Goal: Task Accomplishment & Management: Manage account settings

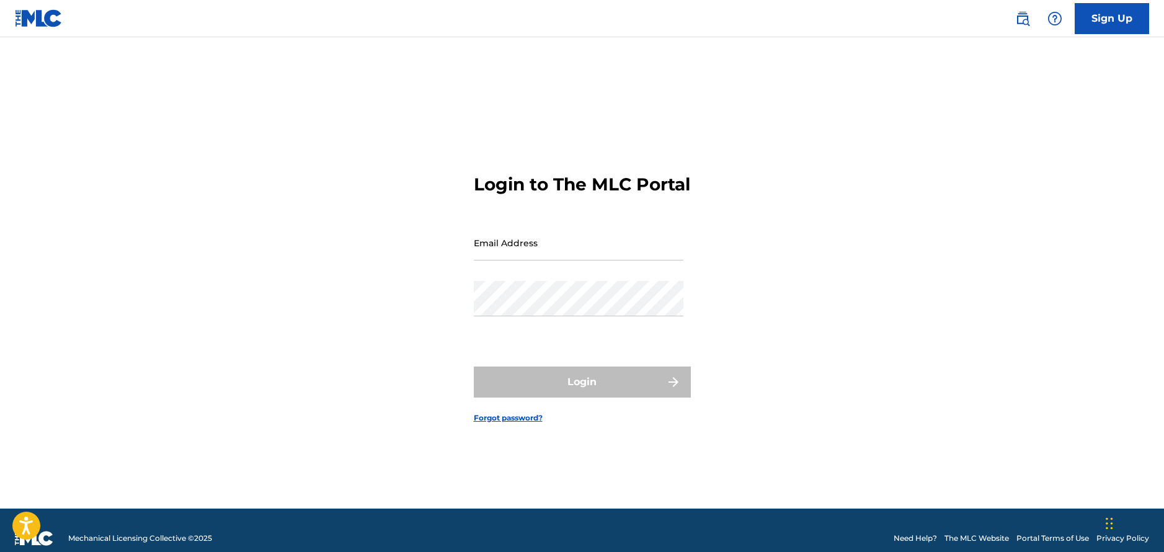
click at [565, 249] on input "Email Address" at bounding box center [579, 242] width 210 height 35
drag, startPoint x: 419, startPoint y: 311, endPoint x: 437, endPoint y: 310, distance: 17.4
click at [419, 311] on div "Login to The MLC Portal Email Address Password Login Forgot password?" at bounding box center [582, 288] width 868 height 440
click at [531, 260] on input "Email Address" at bounding box center [579, 242] width 210 height 35
type input "[EMAIL_ADDRESS][DOMAIN_NAME]"
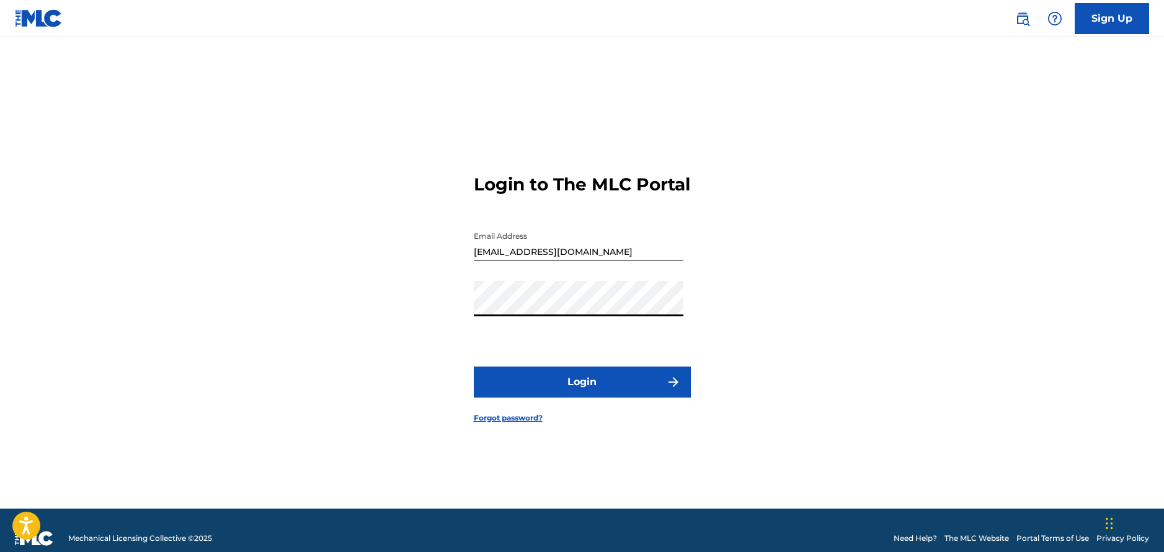
click at [572, 388] on button "Login" at bounding box center [582, 382] width 217 height 31
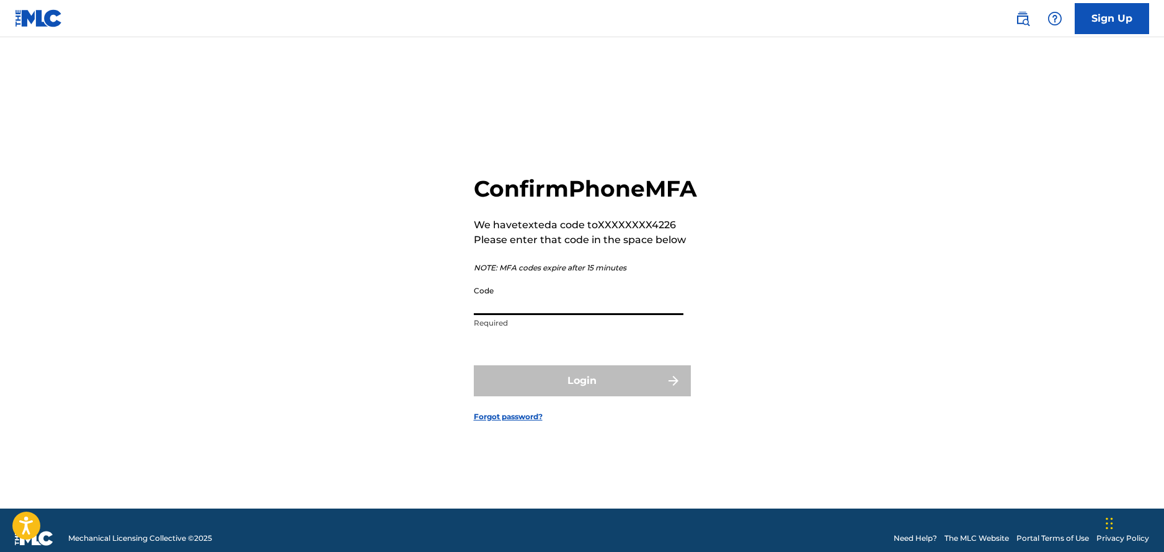
click at [516, 315] on input "Code" at bounding box center [579, 297] width 210 height 35
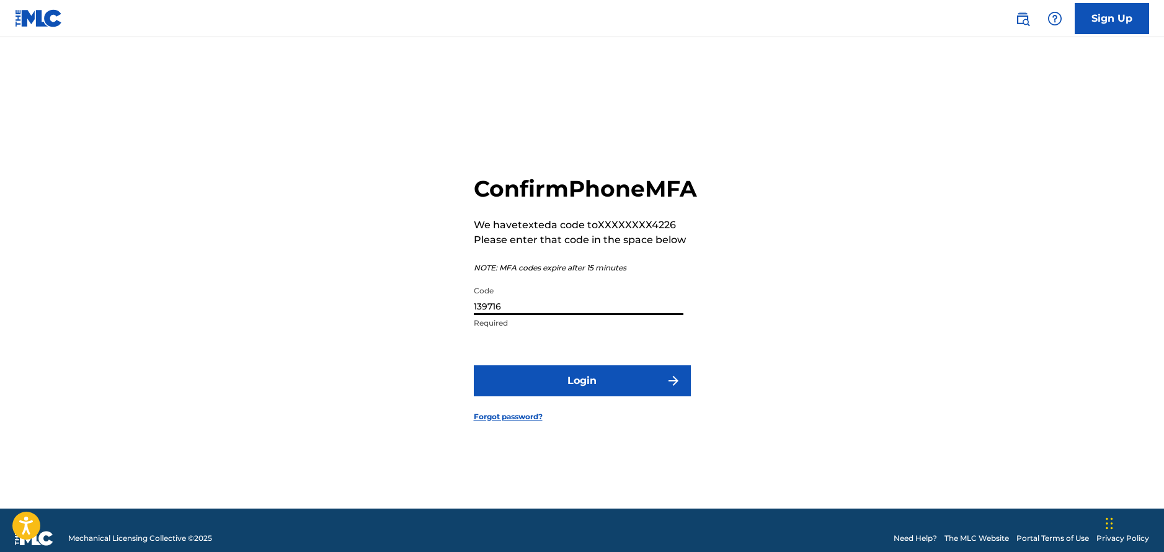
type input "139716"
click at [474, 365] on button "Login" at bounding box center [582, 380] width 217 height 31
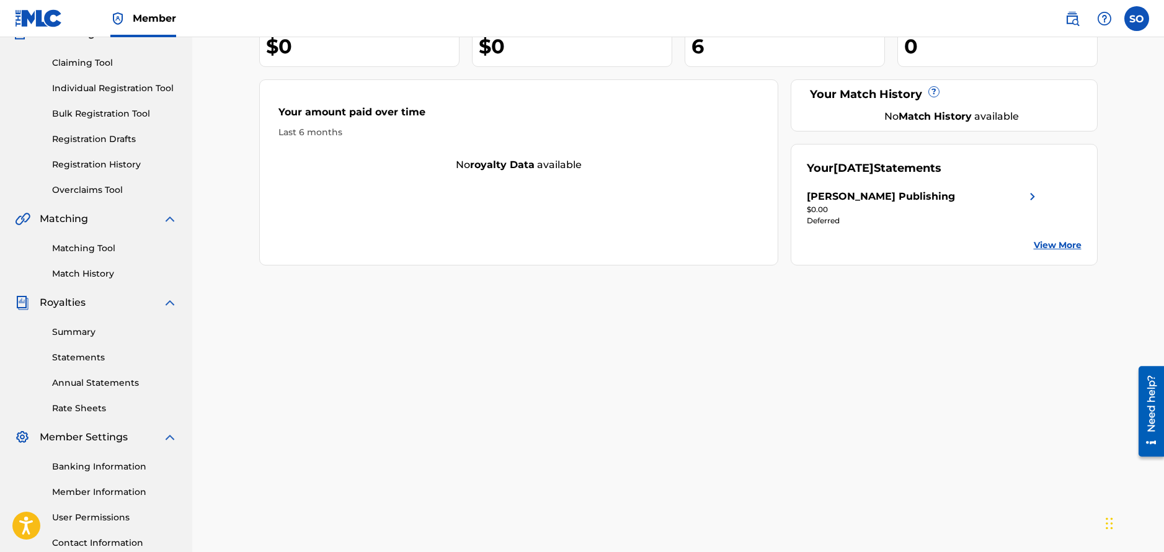
scroll to position [129, 0]
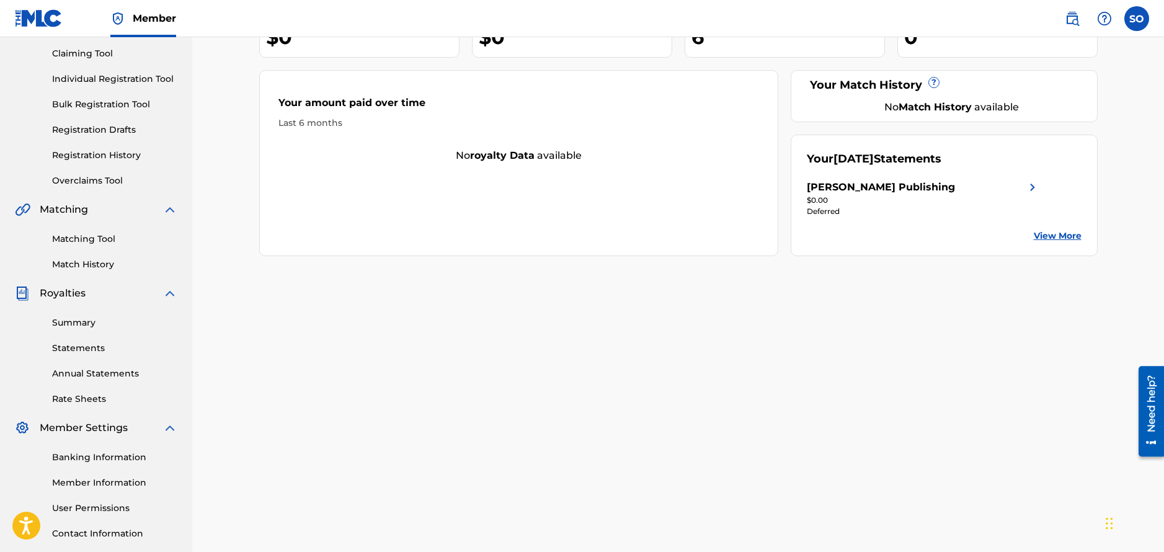
click at [85, 323] on link "Summary" at bounding box center [114, 322] width 125 height 13
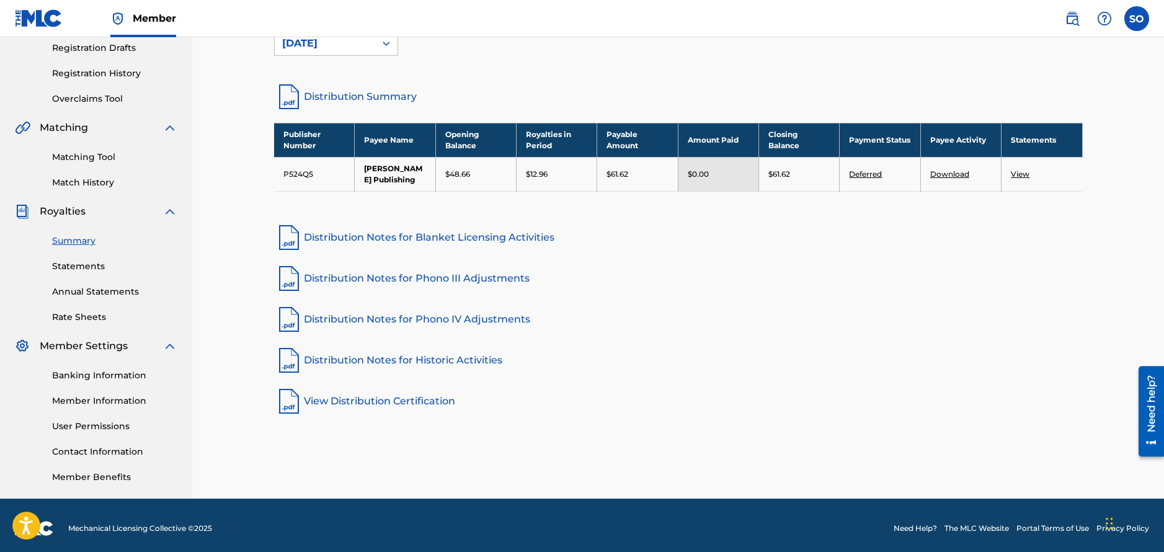
scroll to position [217, 0]
